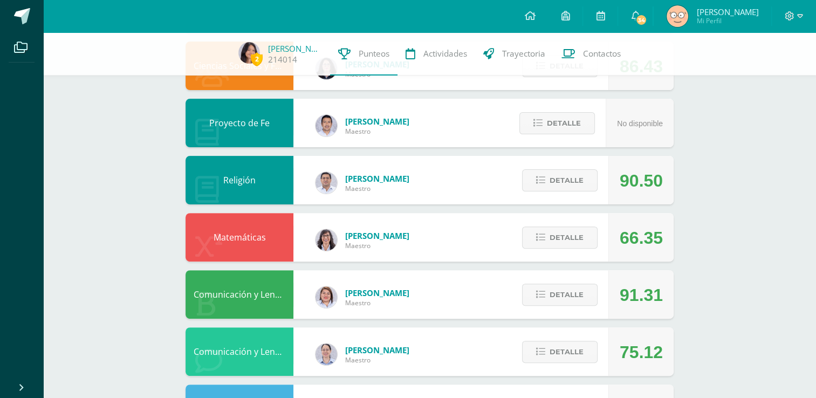
scroll to position [299, 0]
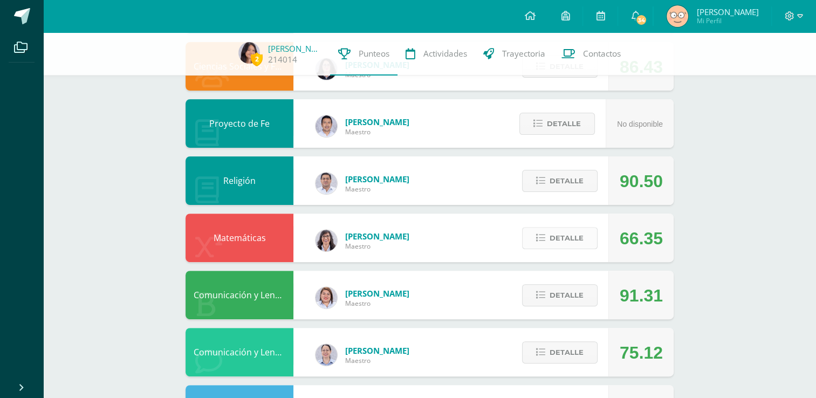
click at [558, 239] on span "Detalle" at bounding box center [566, 238] width 34 height 20
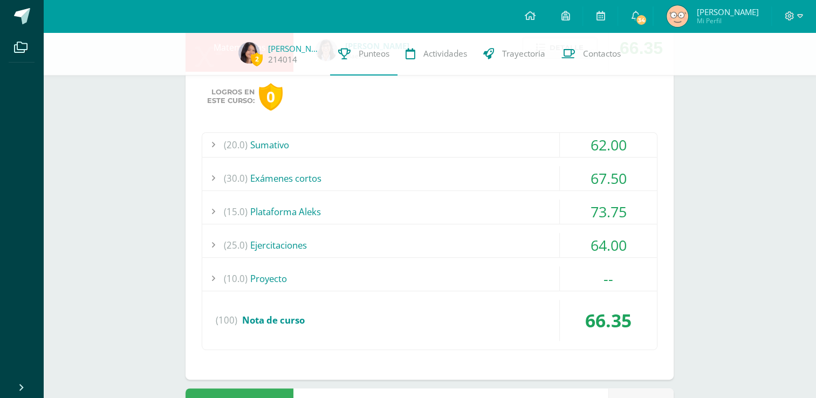
scroll to position [498, 0]
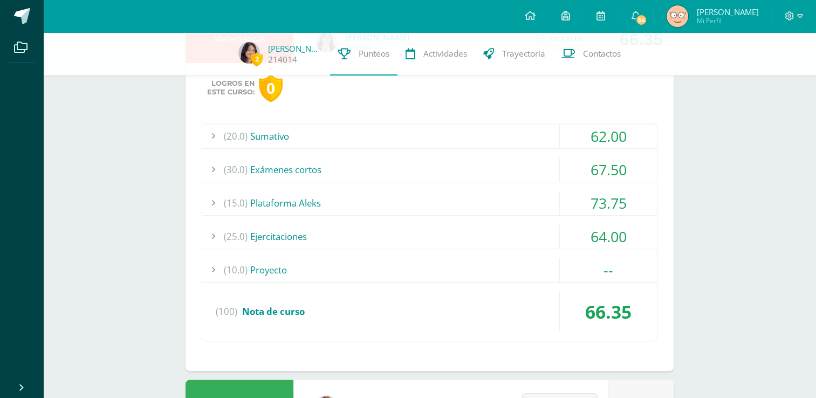
click at [397, 139] on div "(20.0) [GEOGRAPHIC_DATA]" at bounding box center [429, 136] width 454 height 24
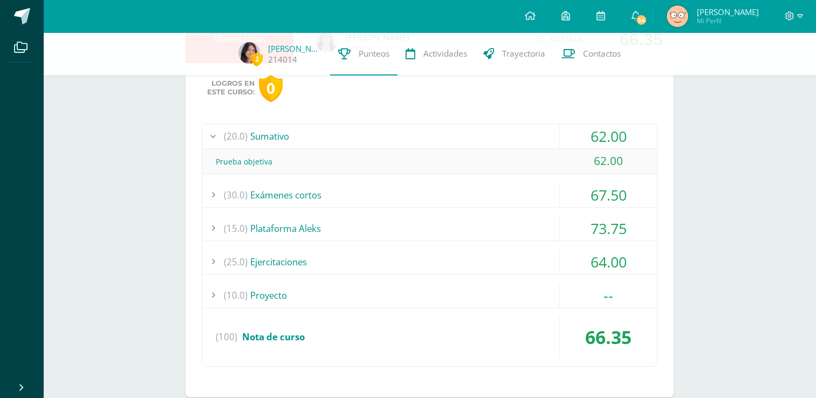
click at [397, 139] on div "(20.0) [GEOGRAPHIC_DATA]" at bounding box center [429, 136] width 454 height 24
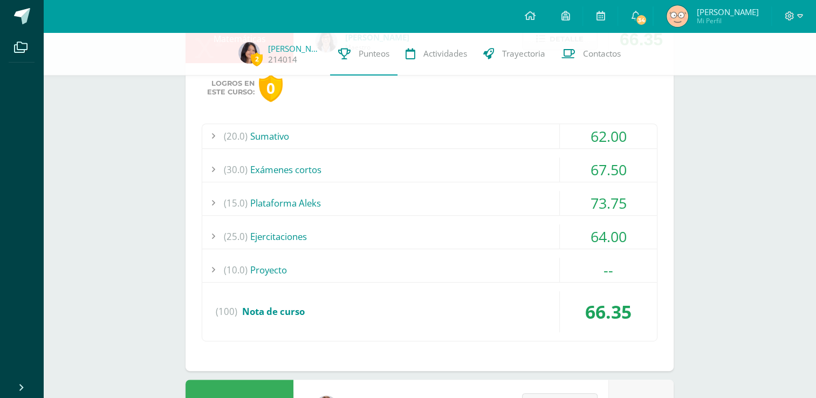
click at [375, 272] on div "(10.0) Proyecto" at bounding box center [429, 270] width 454 height 24
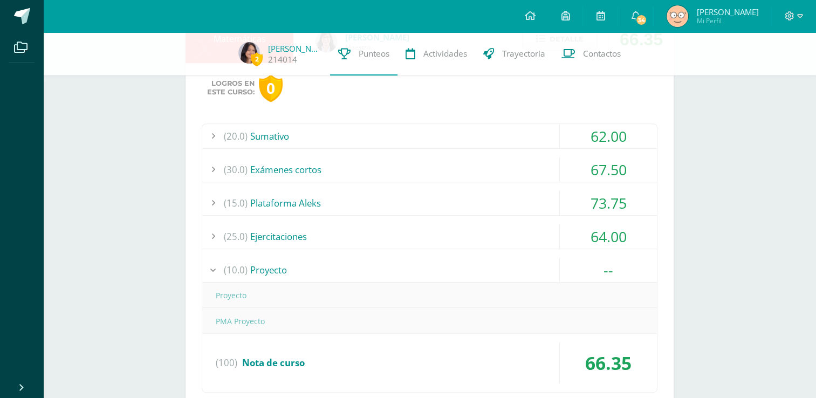
click at [375, 272] on div "(10.0) Proyecto" at bounding box center [429, 270] width 454 height 24
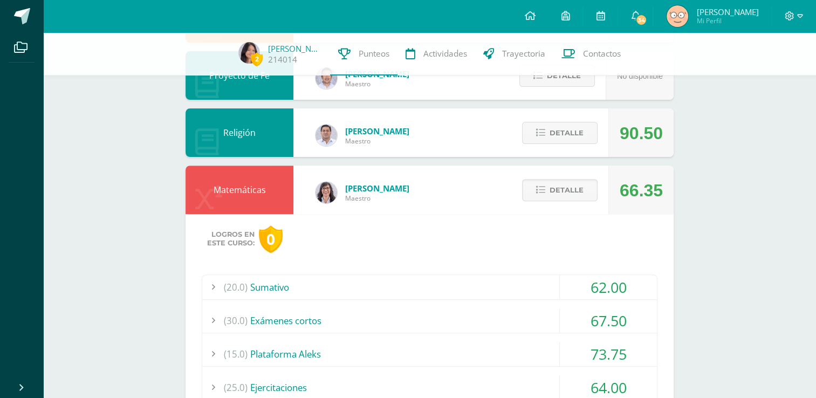
scroll to position [337, 0]
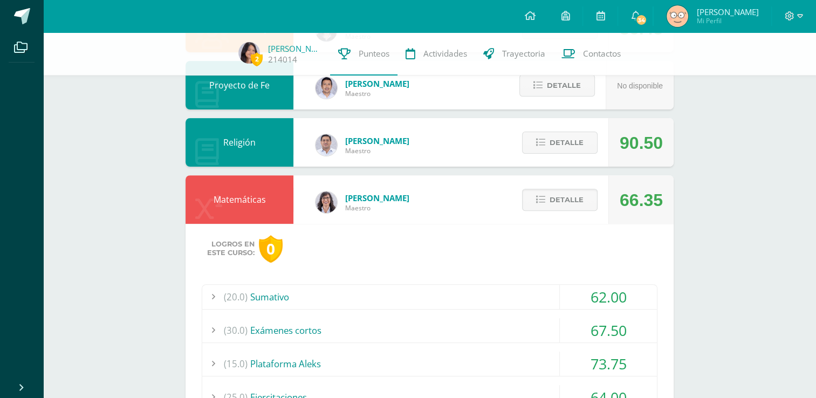
click at [344, 302] on div "(20.0) [GEOGRAPHIC_DATA]" at bounding box center [429, 297] width 454 height 24
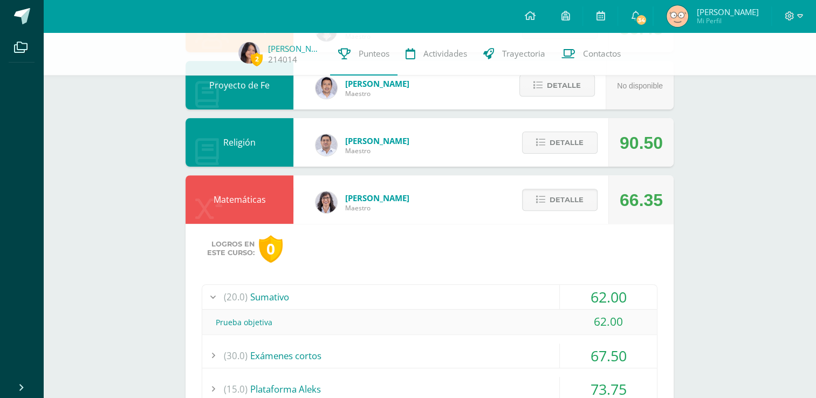
click at [344, 302] on div "(20.0) [GEOGRAPHIC_DATA]" at bounding box center [429, 297] width 454 height 24
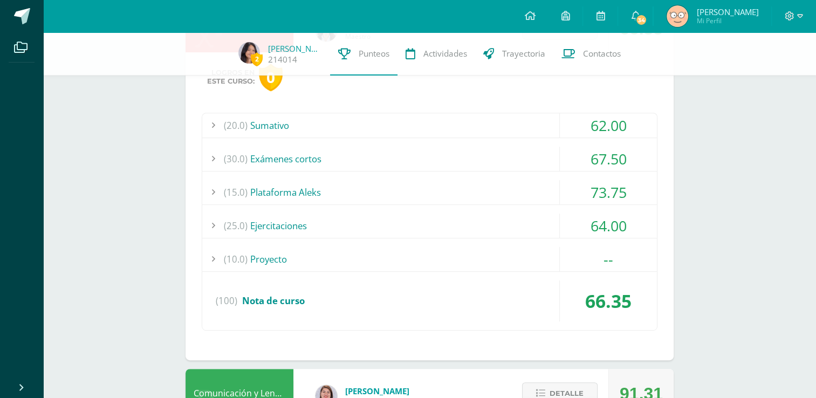
scroll to position [502, 0]
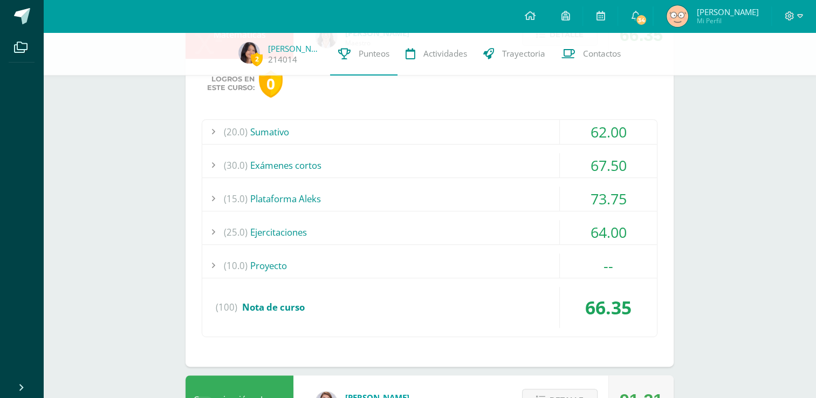
click at [308, 270] on div "(10.0) Proyecto" at bounding box center [429, 265] width 454 height 24
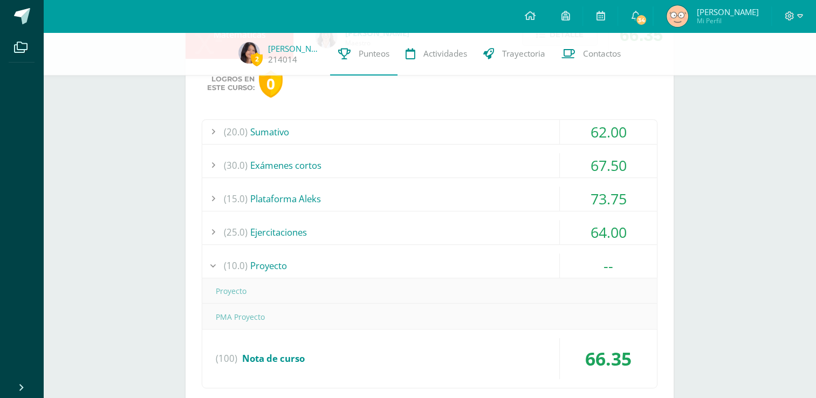
click at [308, 270] on div "(10.0) Proyecto" at bounding box center [429, 265] width 454 height 24
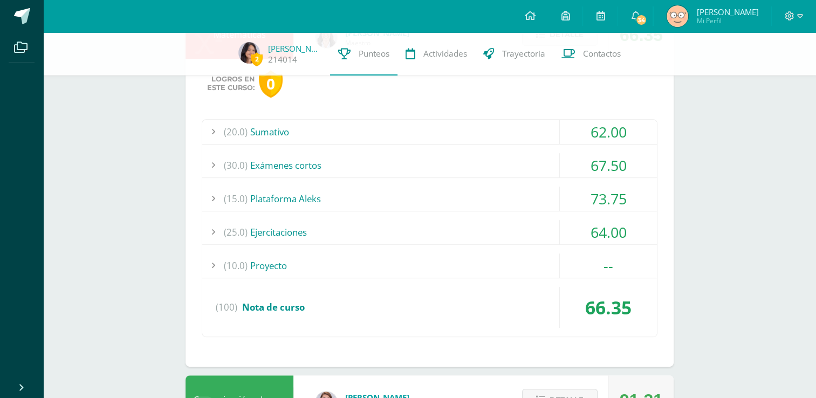
click at [245, 276] on span "(10.0)" at bounding box center [236, 265] width 24 height 24
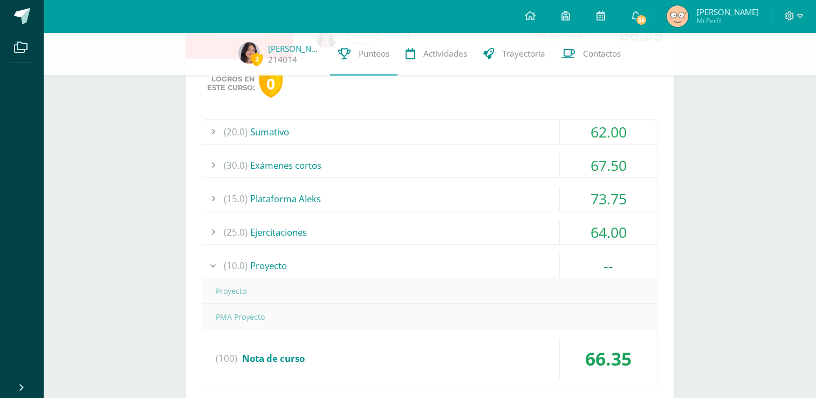
click at [248, 269] on div "(10.0) Proyecto" at bounding box center [429, 265] width 454 height 24
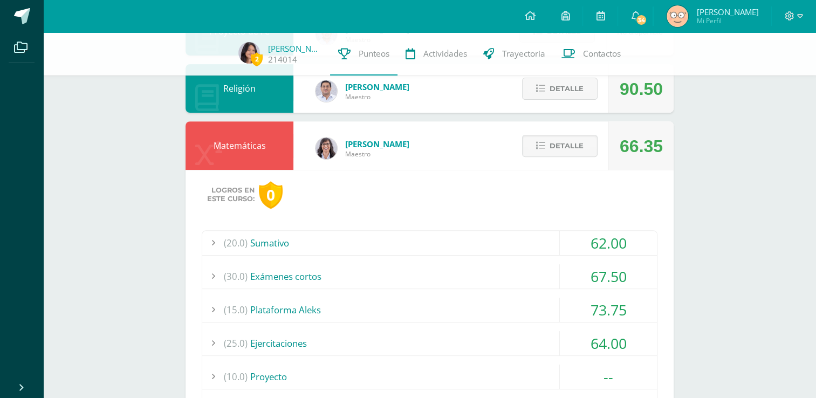
scroll to position [390, 0]
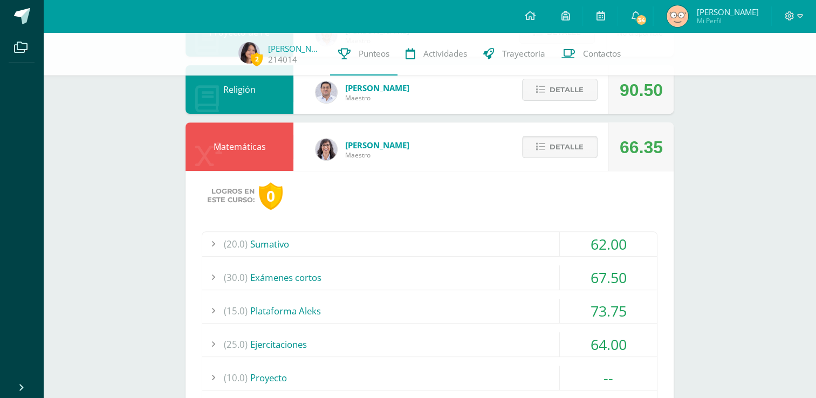
click at [557, 141] on span "Detalle" at bounding box center [566, 147] width 34 height 20
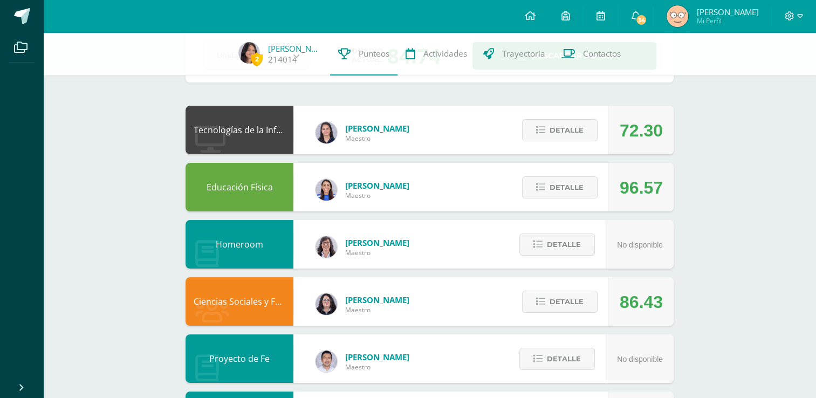
scroll to position [0, 0]
